Goal: Information Seeking & Learning: Learn about a topic

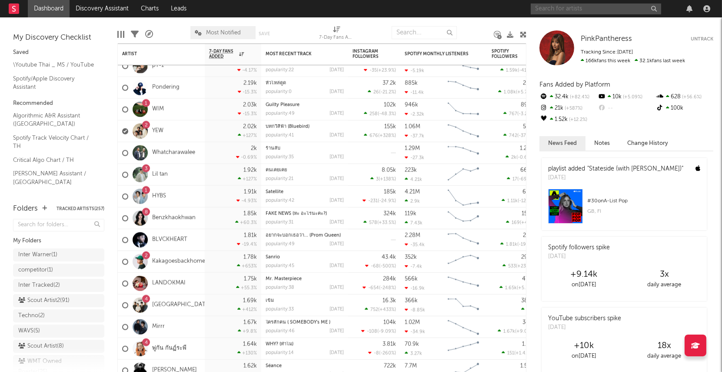
click at [573, 10] on input "text" at bounding box center [596, 8] width 130 height 11
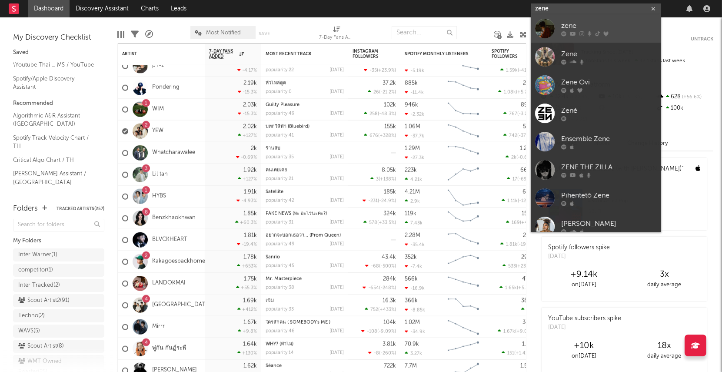
type input "zene"
click at [551, 32] on div at bounding box center [545, 29] width 20 height 20
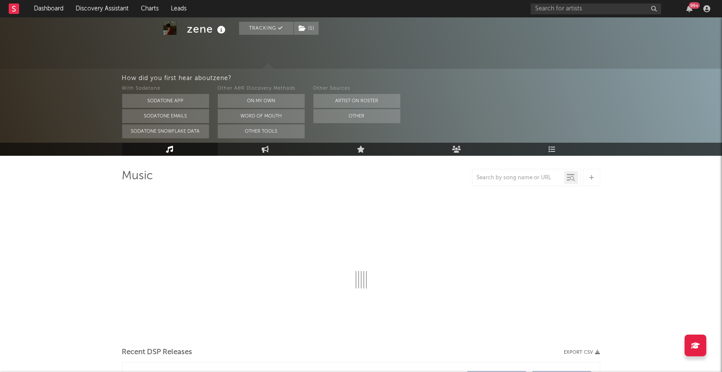
scroll to position [26, 0]
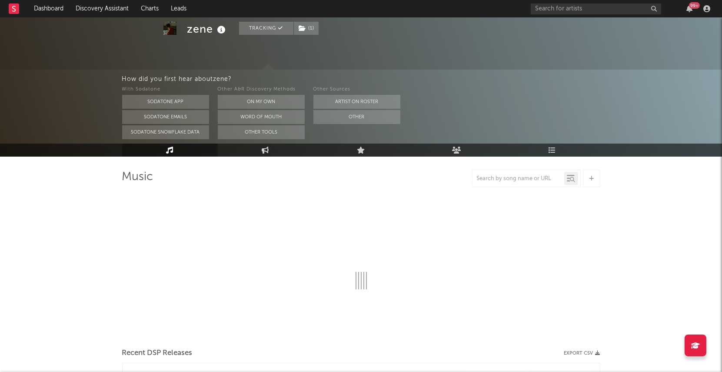
select select "6m"
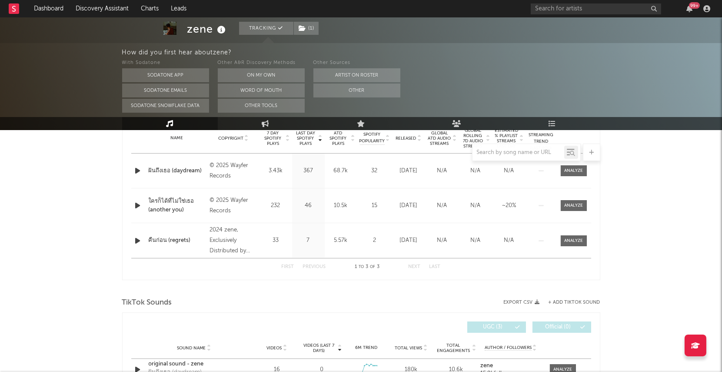
scroll to position [359, 0]
click at [267, 125] on icon at bounding box center [265, 123] width 7 height 7
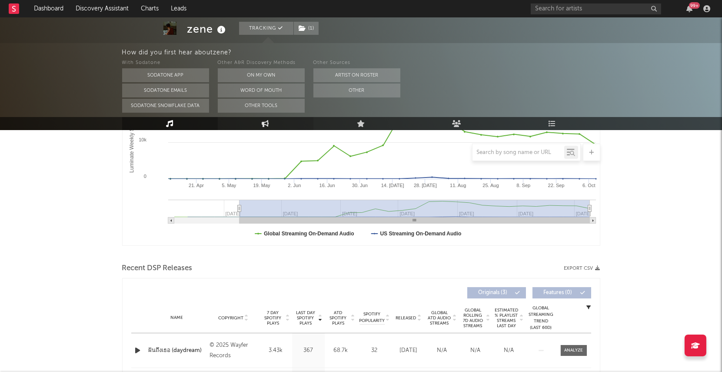
select select "1w"
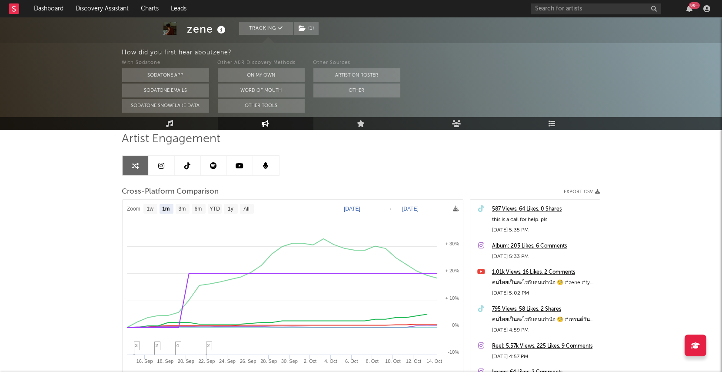
scroll to position [63, 0]
click at [197, 212] on text "6m" at bounding box center [197, 210] width 7 height 6
select select "6m"
type input "[DATE]"
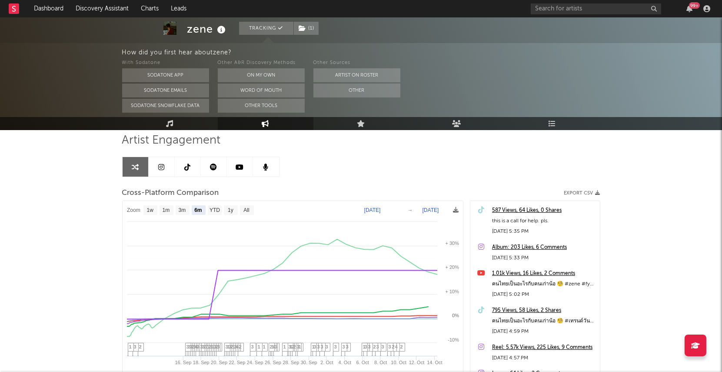
select select "6m"
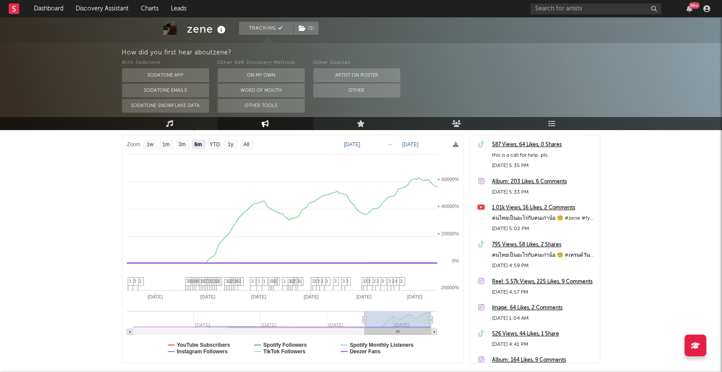
scroll to position [123, 0]
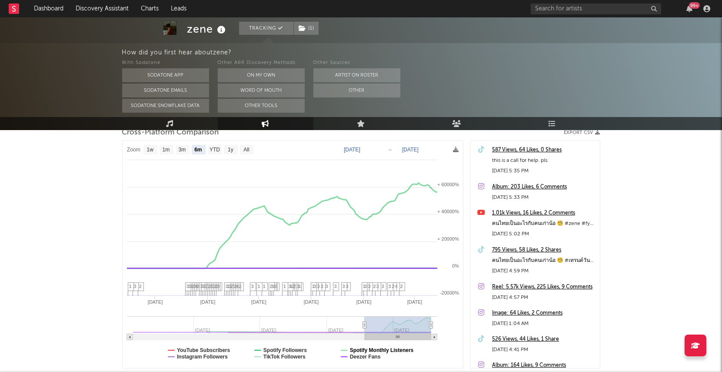
click at [385, 349] on text "Spotify Monthly Listeners" at bounding box center [382, 350] width 64 height 6
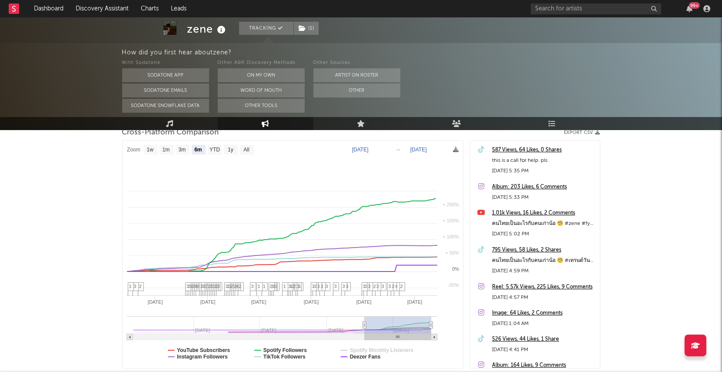
select select "6m"
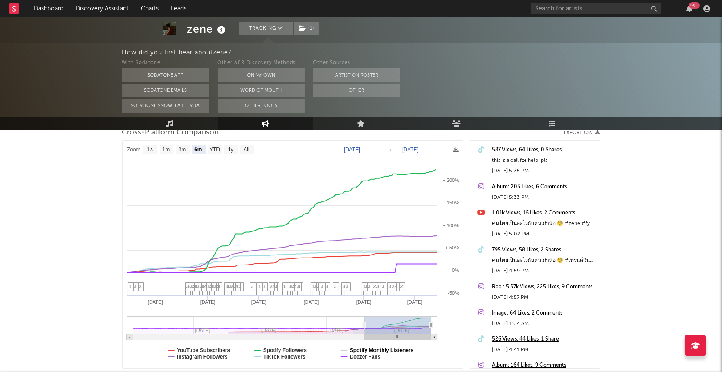
click at [393, 350] on text "Spotify Monthly Listeners" at bounding box center [382, 350] width 64 height 6
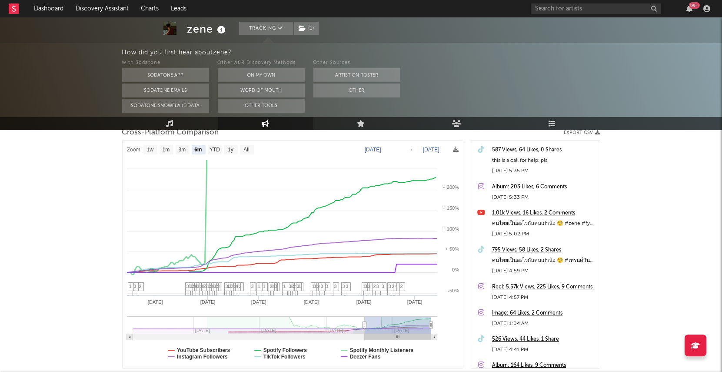
select select "6m"
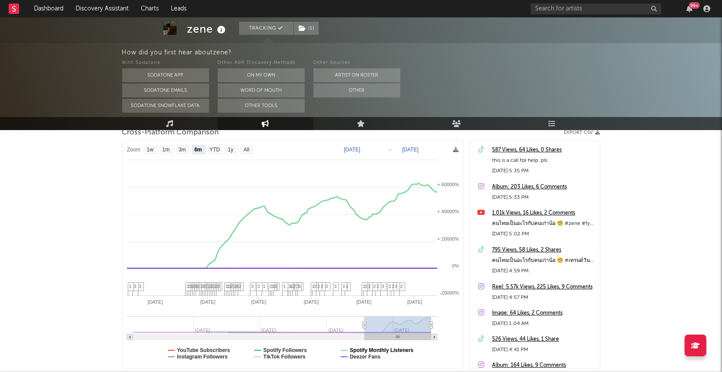
click at [383, 348] on text "Spotify Monthly Listeners" at bounding box center [382, 350] width 64 height 6
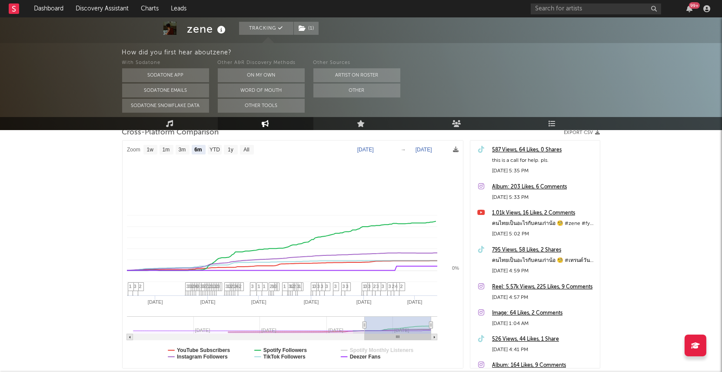
select select "6m"
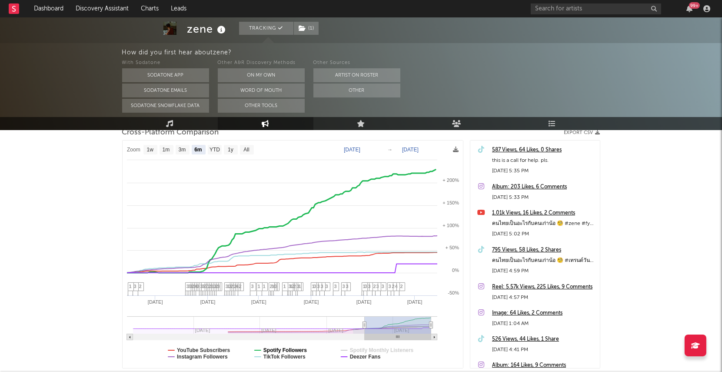
click at [288, 348] on text "Spotify Followers" at bounding box center [284, 350] width 43 height 6
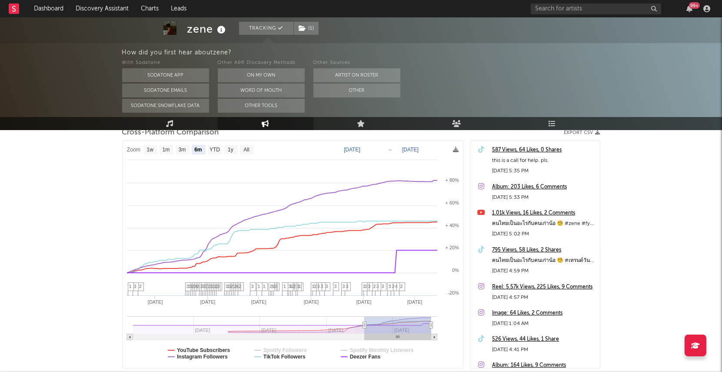
scroll to position [118, 0]
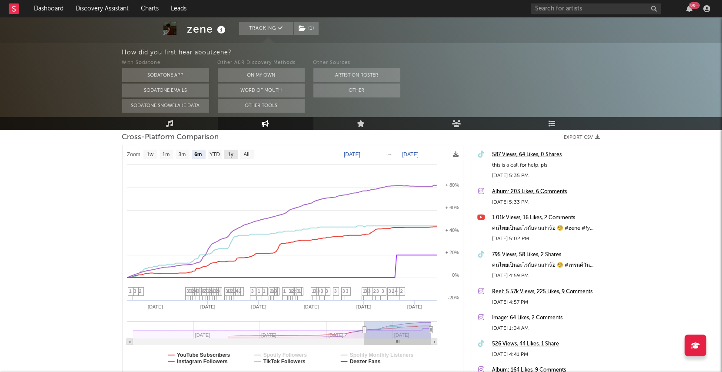
click at [230, 153] on text "1y" at bounding box center [231, 155] width 6 height 6
select select "1y"
type input "[DATE]"
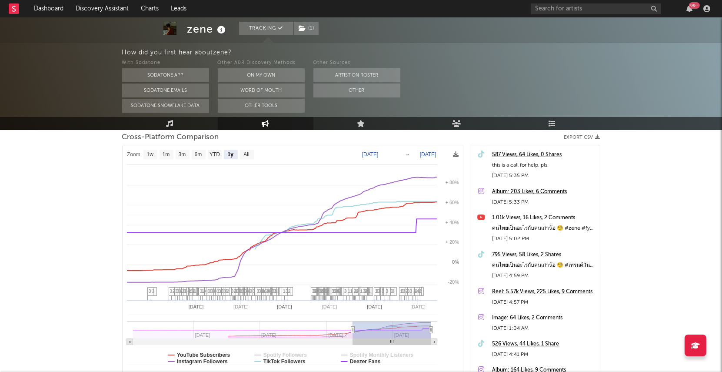
select select "1y"
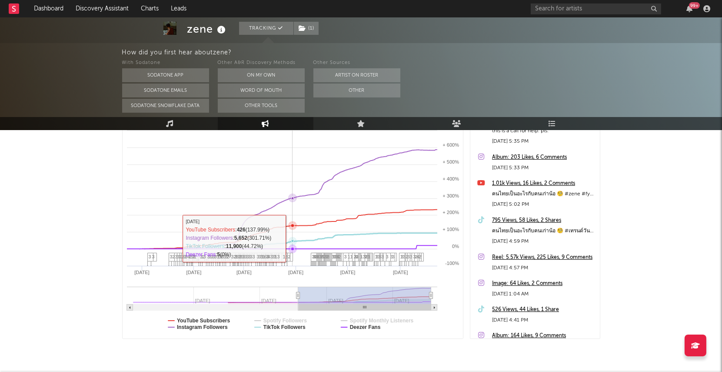
scroll to position [154, 0]
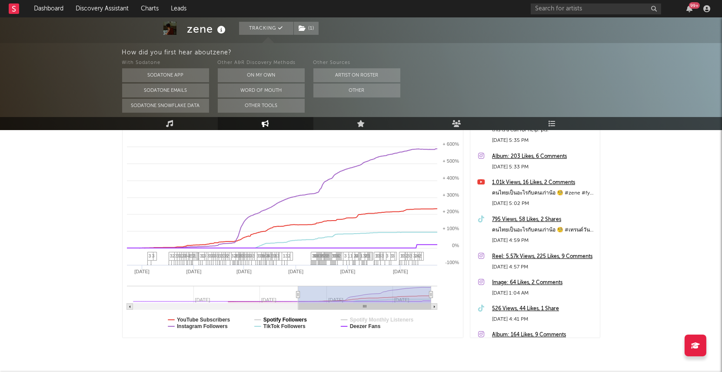
click at [284, 319] on text "Spotify Followers" at bounding box center [284, 320] width 43 height 6
select select "1y"
click at [386, 317] on text "Spotify Monthly Listeners" at bounding box center [382, 320] width 64 height 6
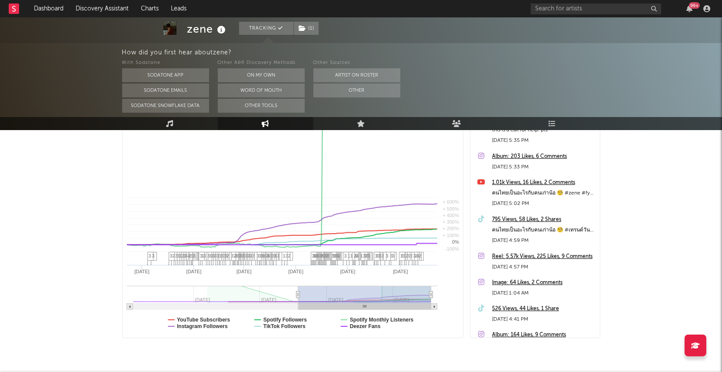
select select "1y"
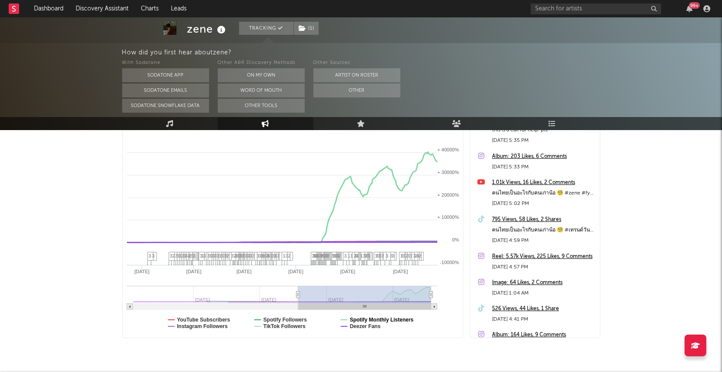
click at [386, 317] on text "Spotify Monthly Listeners" at bounding box center [382, 320] width 64 height 6
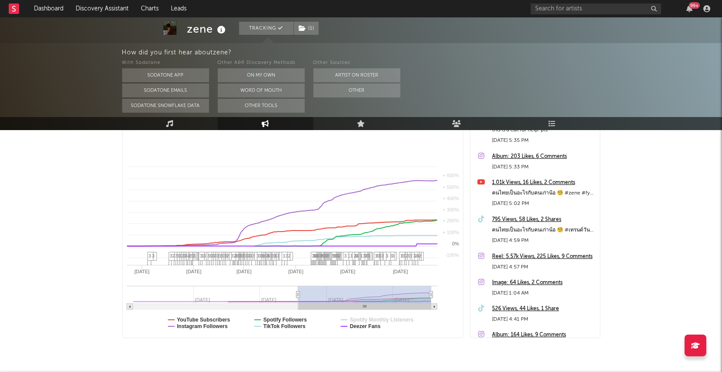
select select "1y"
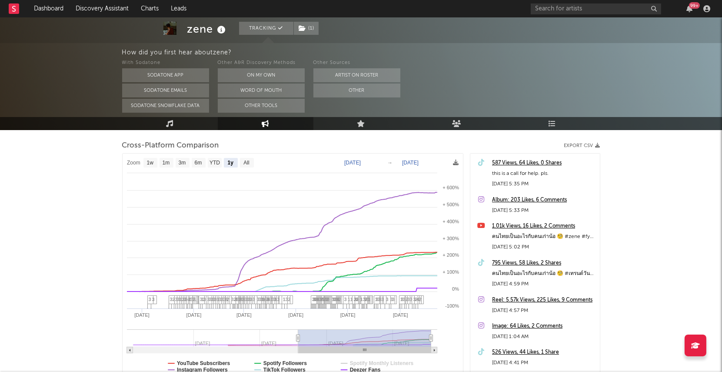
scroll to position [109, 0]
